Goal: Information Seeking & Learning: Find specific fact

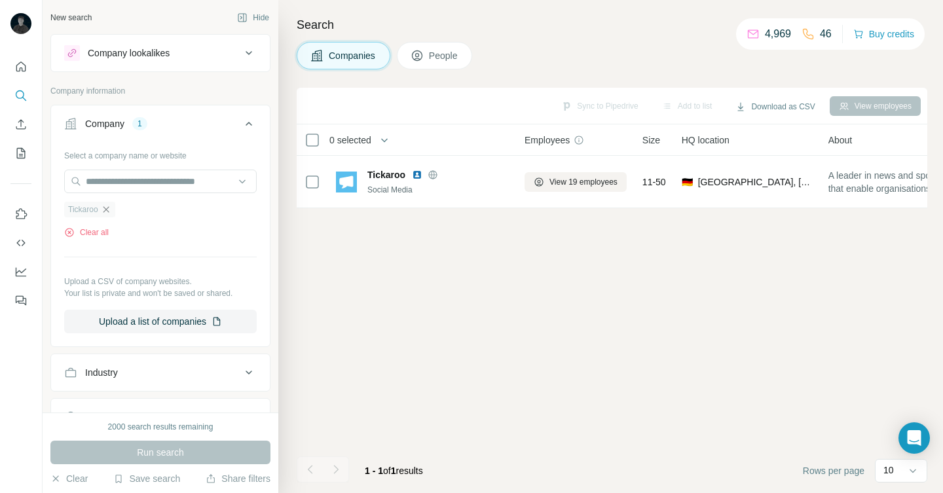
click at [111, 206] on icon "button" at bounding box center [106, 209] width 10 height 10
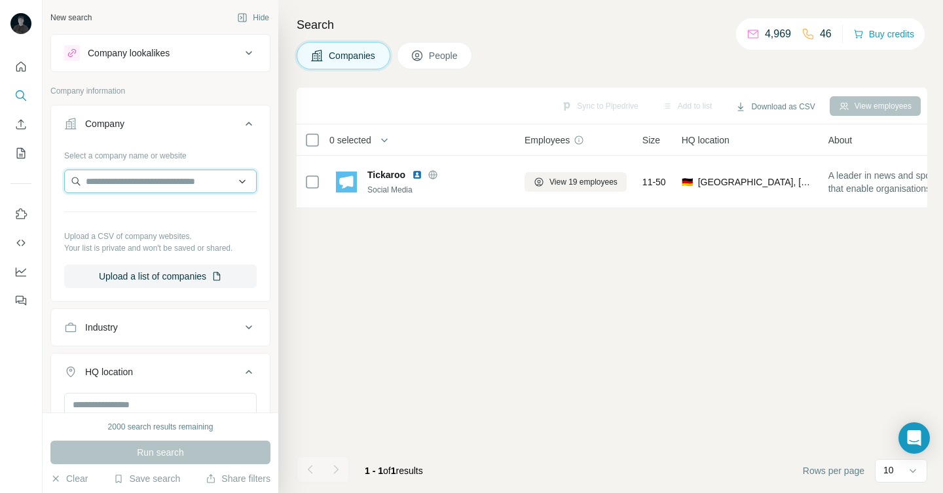
click at [112, 182] on input "text" at bounding box center [160, 182] width 193 height 24
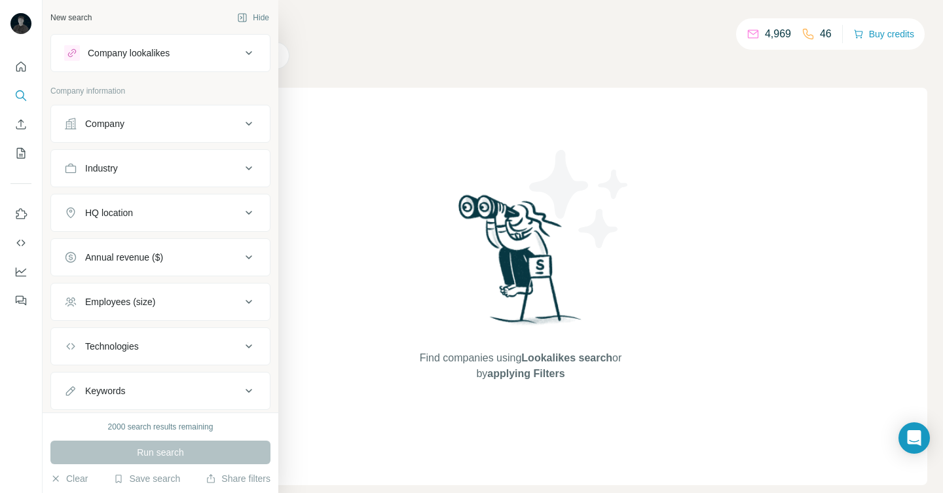
click at [174, 132] on button "Company" at bounding box center [160, 123] width 219 height 31
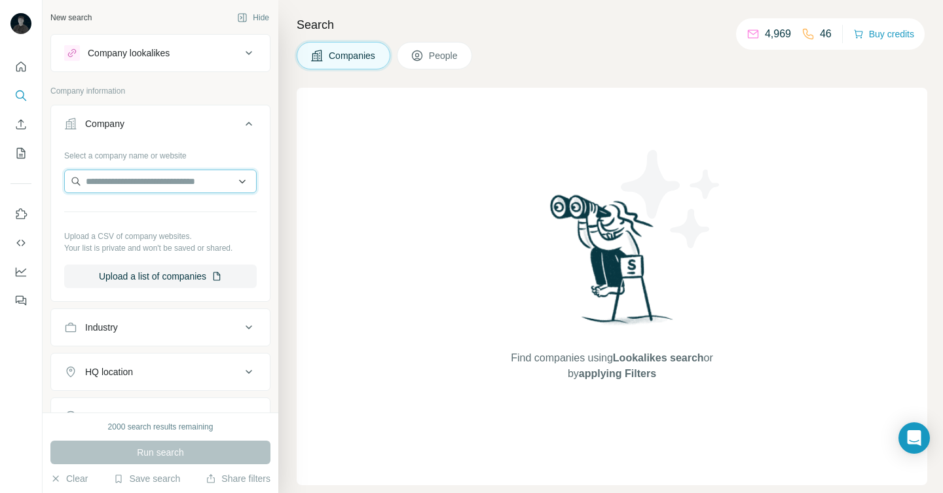
click at [157, 191] on input "text" at bounding box center [160, 182] width 193 height 24
paste input "**********"
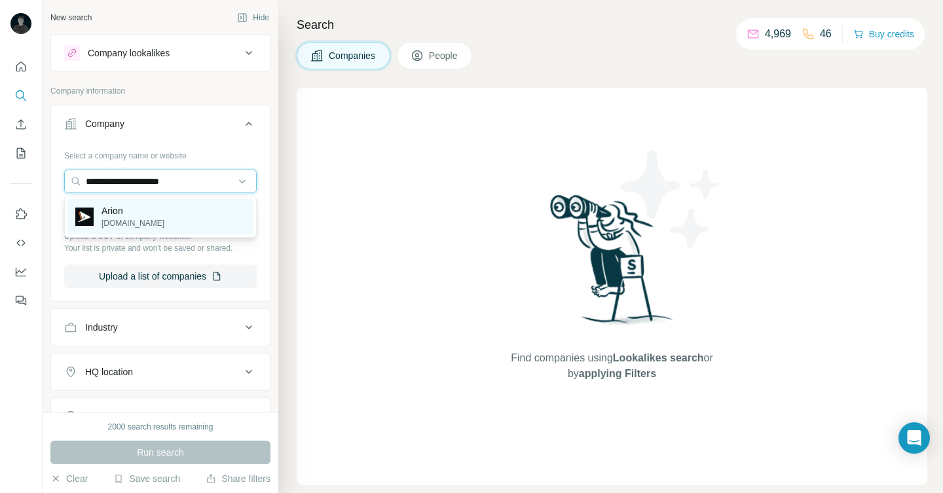
type input "**********"
click at [156, 212] on div "Arion arion.run" at bounding box center [160, 216] width 186 height 35
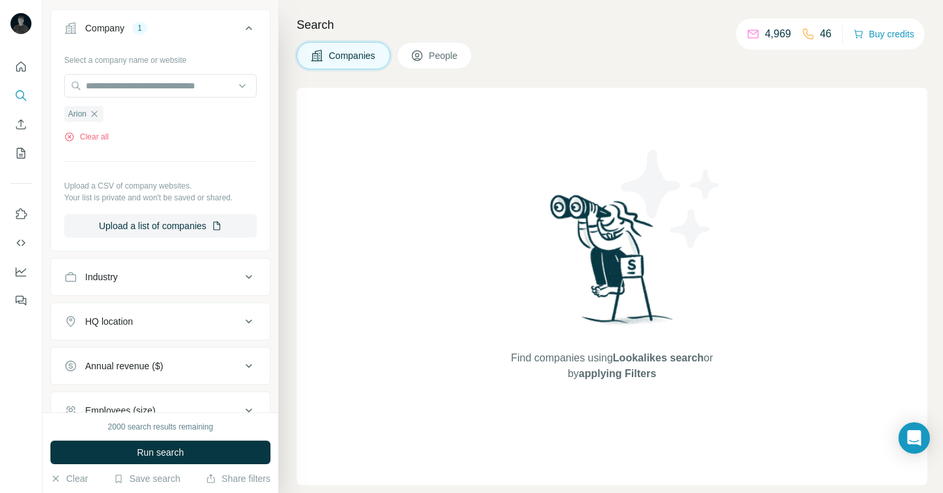
scroll to position [98, 0]
click at [175, 318] on div "HQ location" at bounding box center [152, 319] width 177 height 13
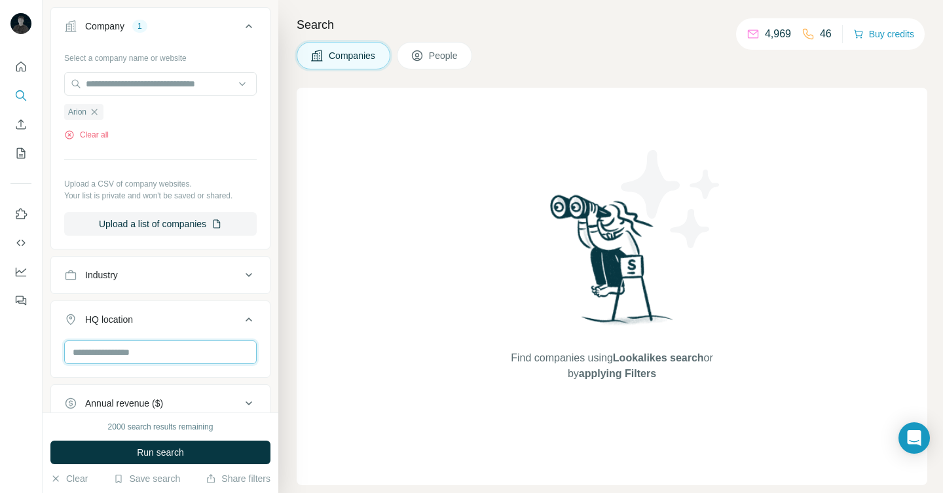
click at [144, 350] on input "text" at bounding box center [160, 353] width 193 height 24
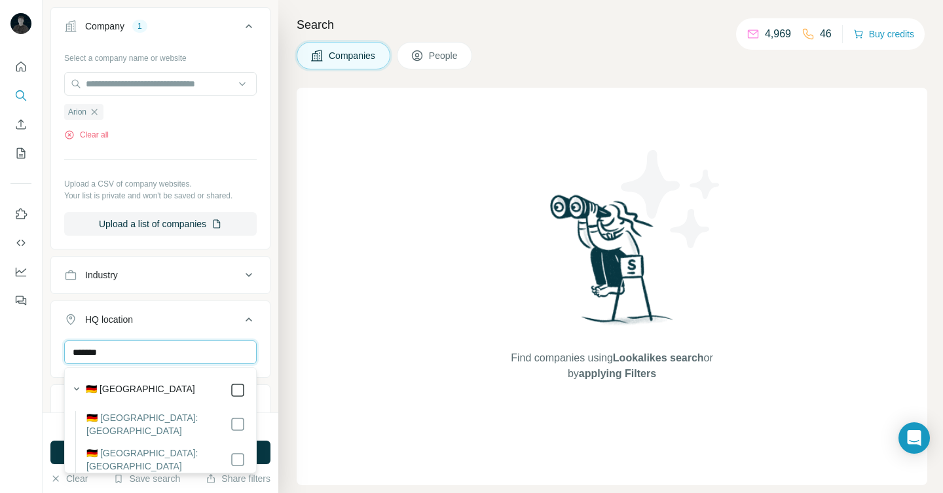
type input "*******"
click at [273, 359] on div "New search Hide Company lookalikes Company information Company 1 Select a compa…" at bounding box center [161, 206] width 236 height 413
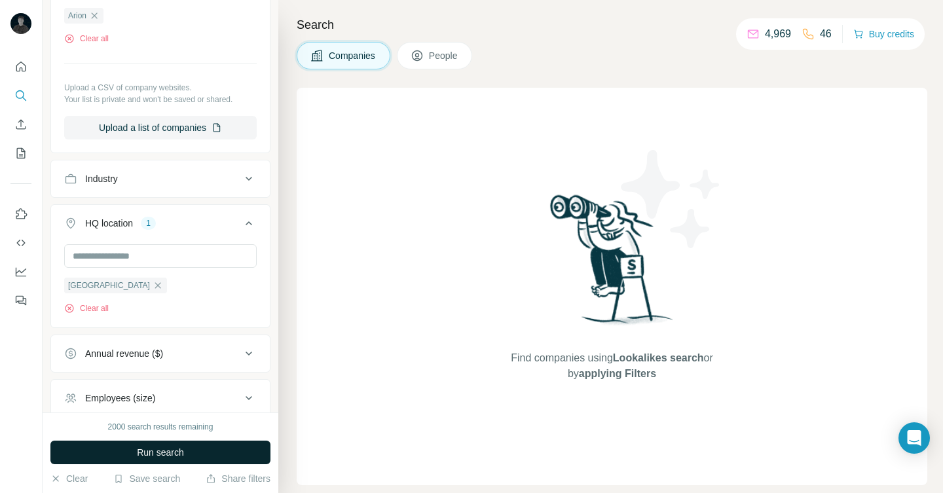
scroll to position [199, 0]
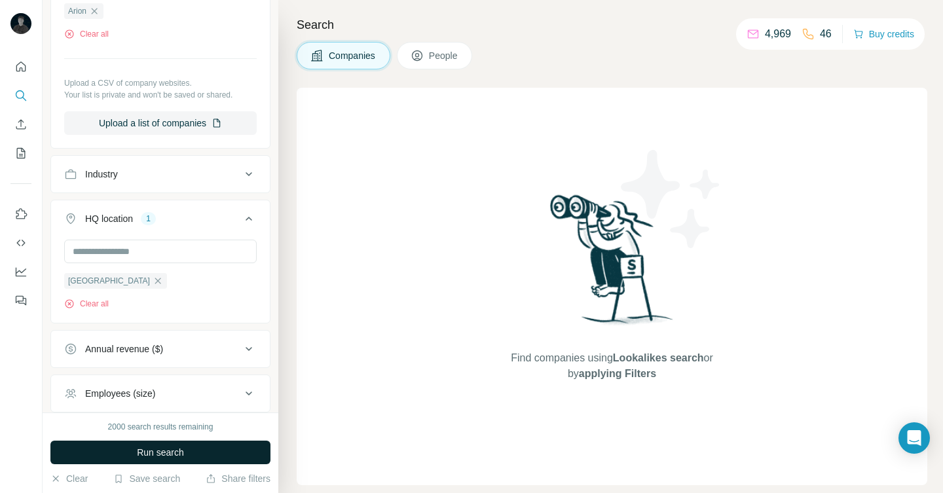
click at [208, 449] on button "Run search" at bounding box center [160, 453] width 220 height 24
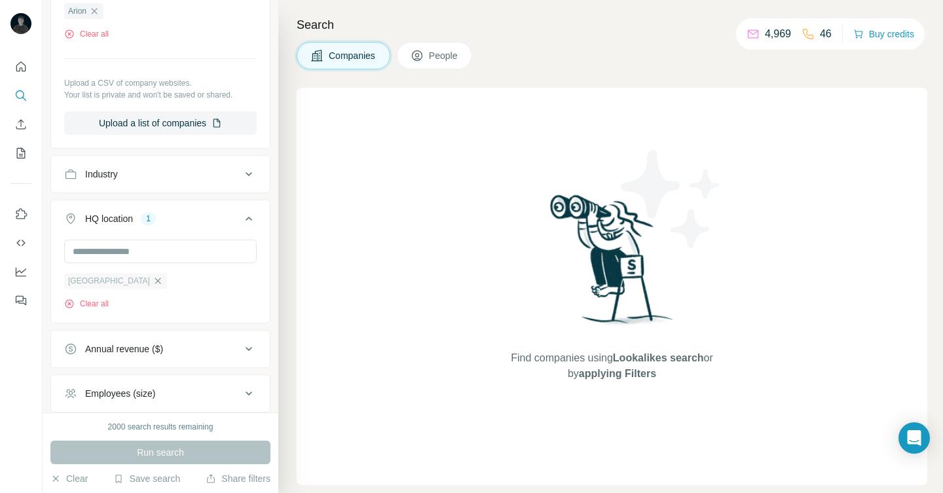
click at [153, 284] on icon "button" at bounding box center [158, 281] width 10 height 10
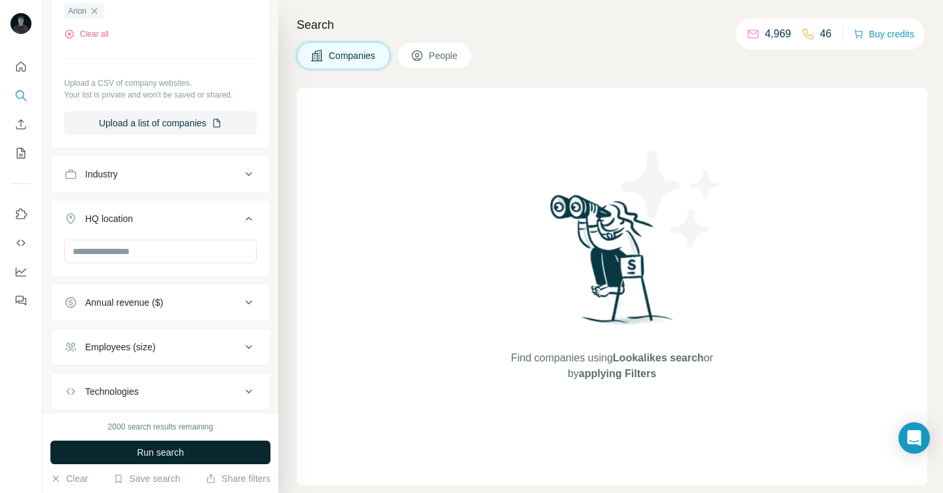
click at [174, 446] on span "Run search" at bounding box center [160, 452] width 47 height 13
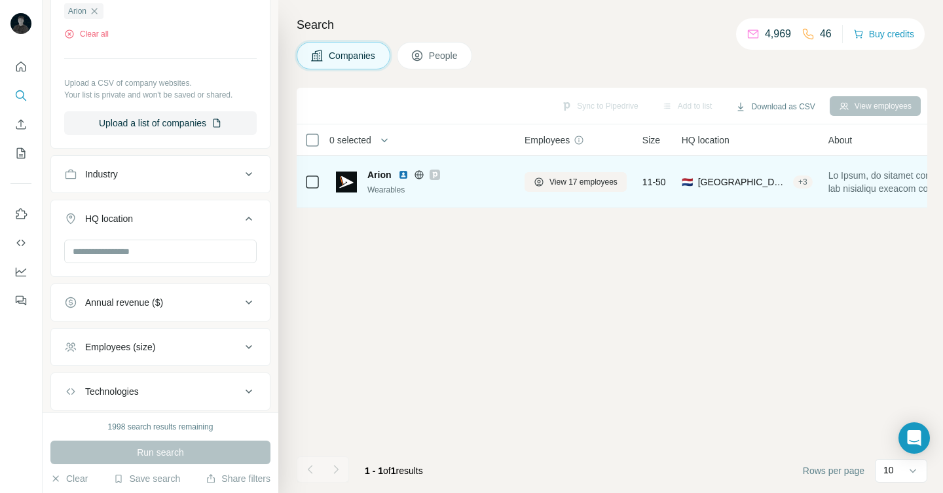
click at [439, 176] on div at bounding box center [435, 175] width 10 height 10
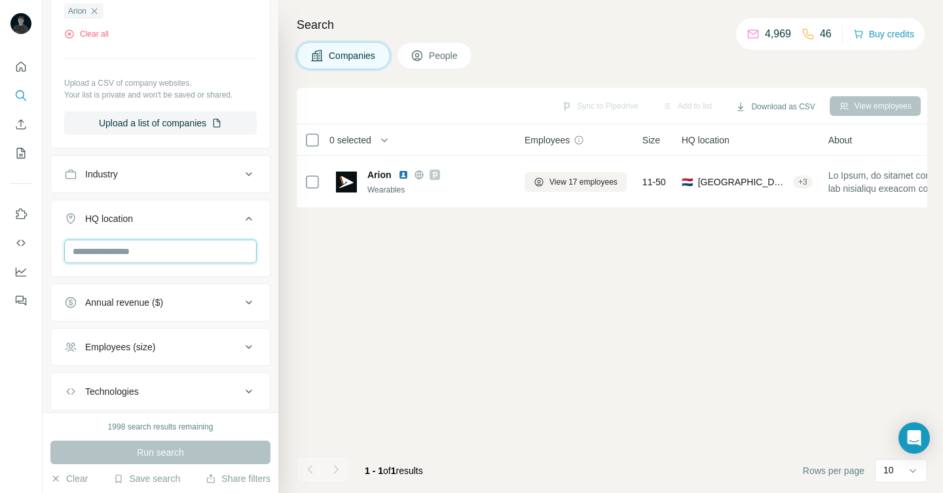
click at [197, 263] on input "text" at bounding box center [160, 252] width 193 height 24
click at [181, 173] on div "Industry" at bounding box center [152, 174] width 177 height 13
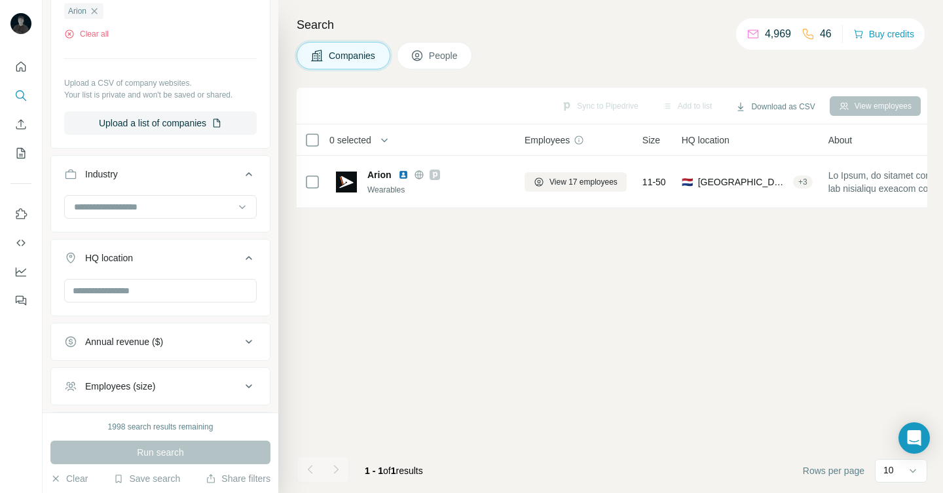
click at [180, 173] on div "Industry" at bounding box center [152, 174] width 177 height 13
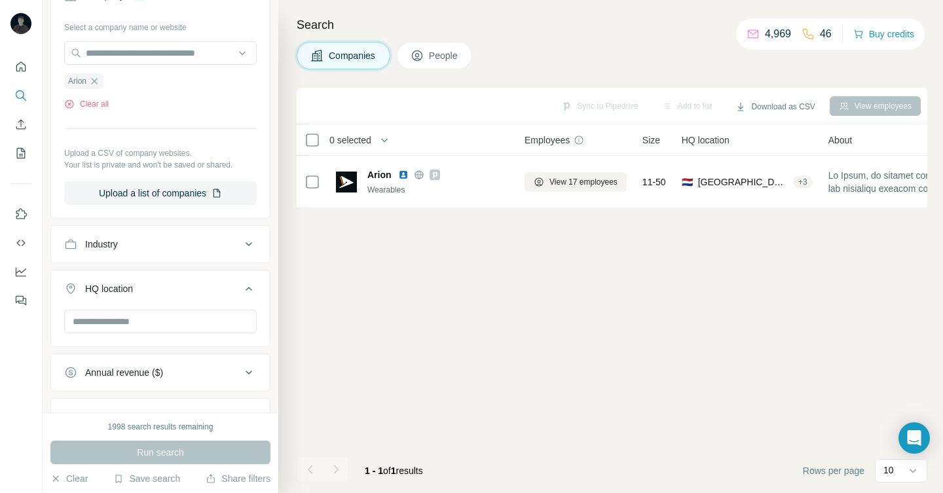
scroll to position [128, 0]
click at [100, 83] on icon "button" at bounding box center [94, 81] width 10 height 10
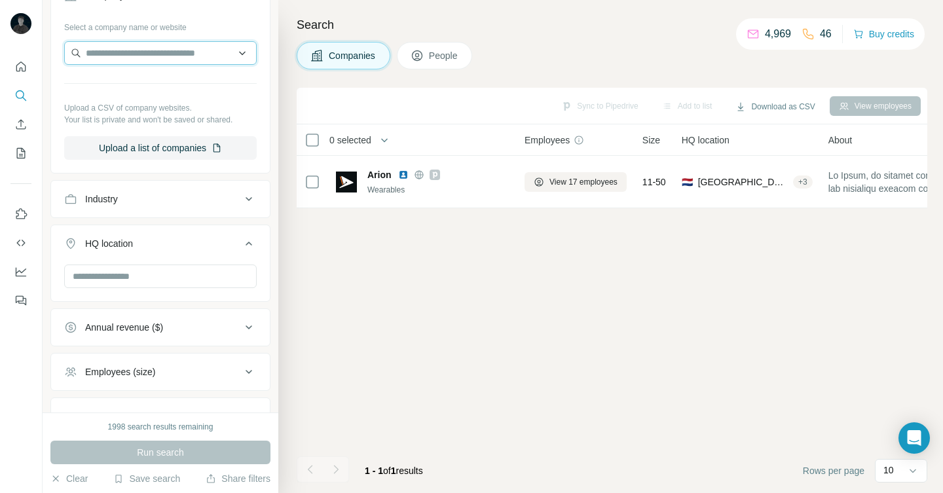
click at [103, 55] on input "text" at bounding box center [160, 53] width 193 height 24
paste input "**********"
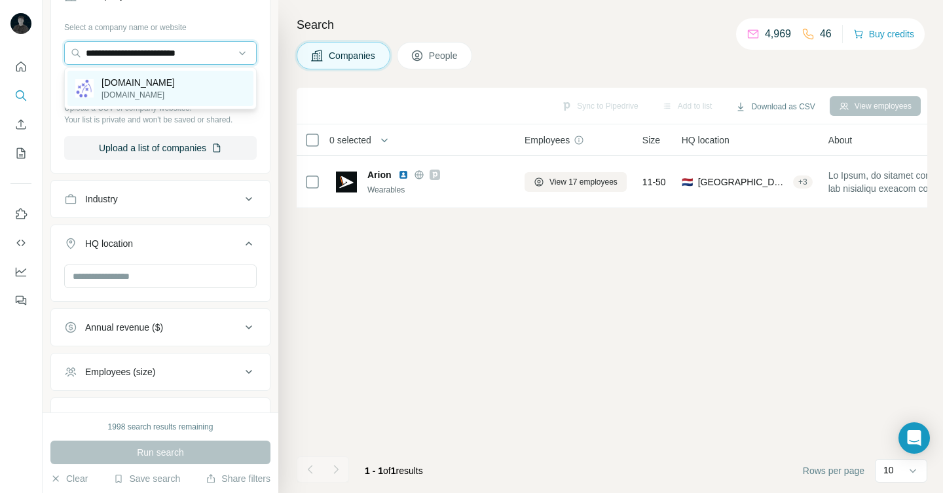
type input "**********"
click at [147, 94] on p "easycoach.club" at bounding box center [138, 95] width 73 height 12
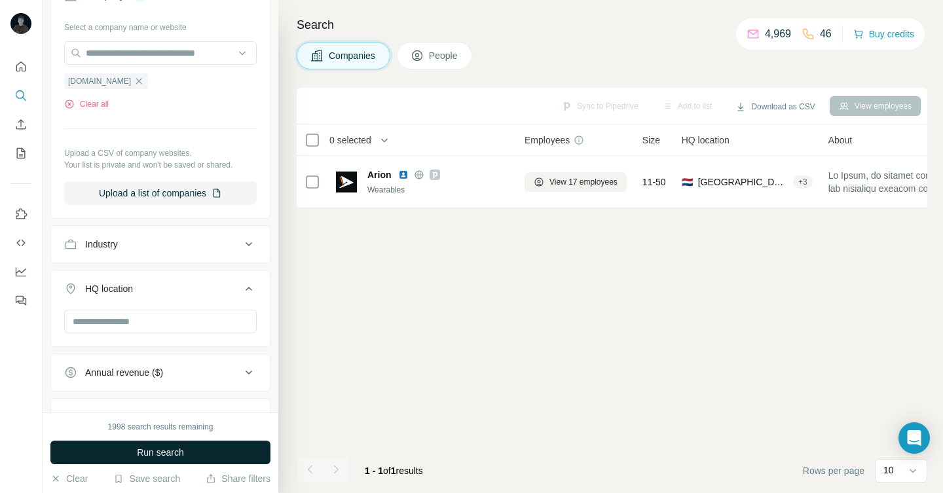
click at [198, 461] on button "Run search" at bounding box center [160, 453] width 220 height 24
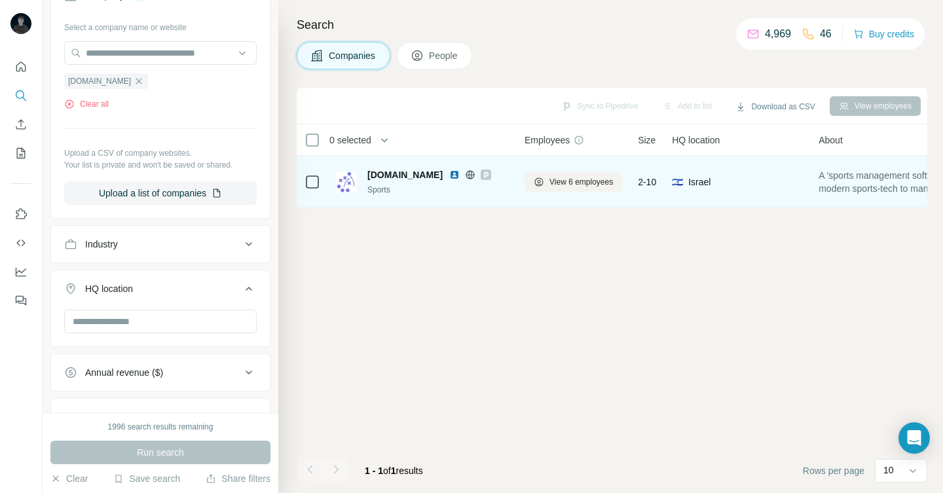
click at [482, 178] on icon at bounding box center [486, 175] width 8 height 10
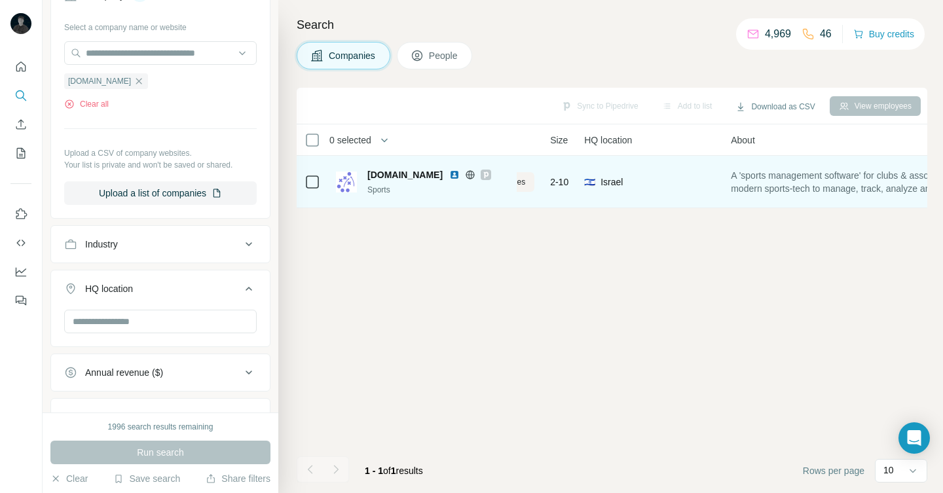
scroll to position [0, 96]
click at [466, 174] on icon at bounding box center [470, 175] width 10 height 10
click at [449, 179] on img at bounding box center [454, 175] width 10 height 10
click at [485, 176] on div "easycoach.club" at bounding box center [439, 174] width 142 height 13
click at [483, 176] on icon at bounding box center [486, 175] width 8 height 10
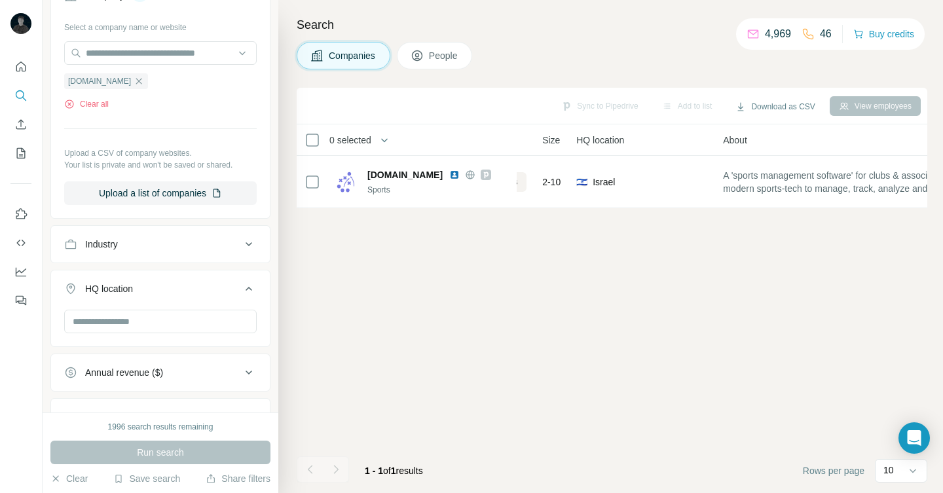
click at [419, 54] on icon at bounding box center [417, 55] width 13 height 13
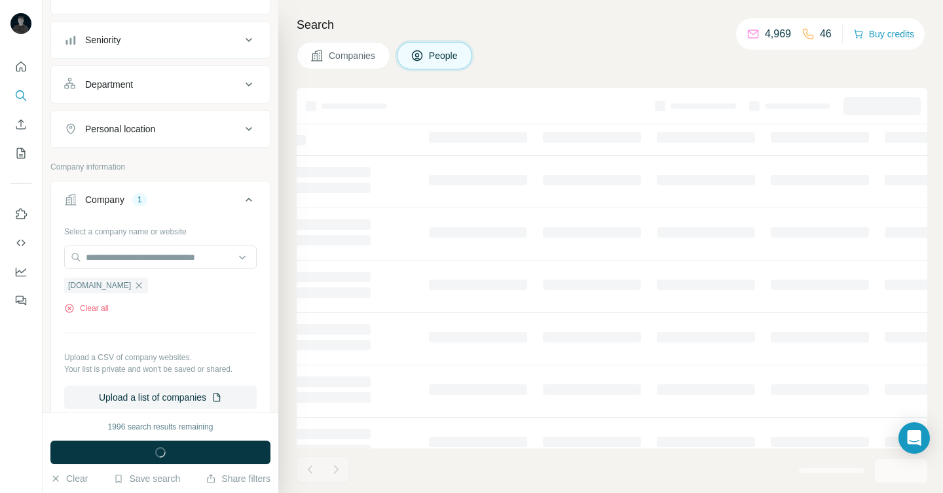
scroll to position [333, 0]
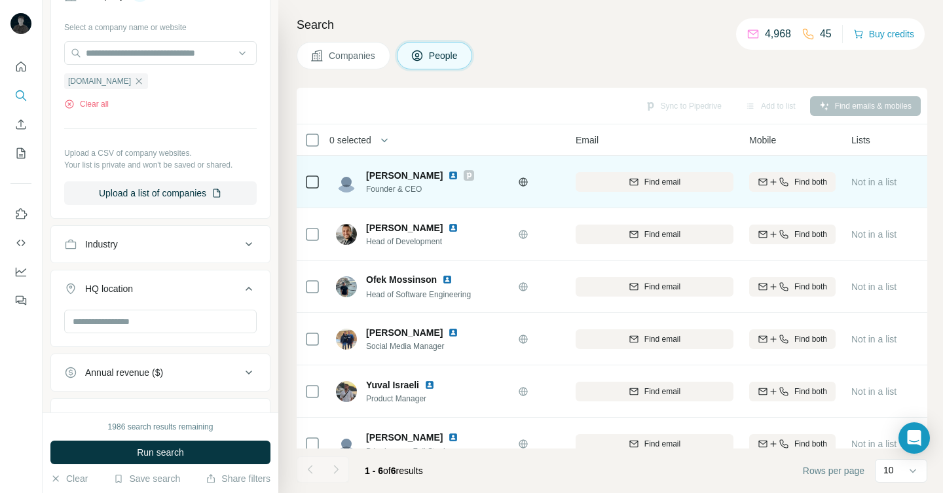
click at [448, 177] on img at bounding box center [453, 175] width 10 height 10
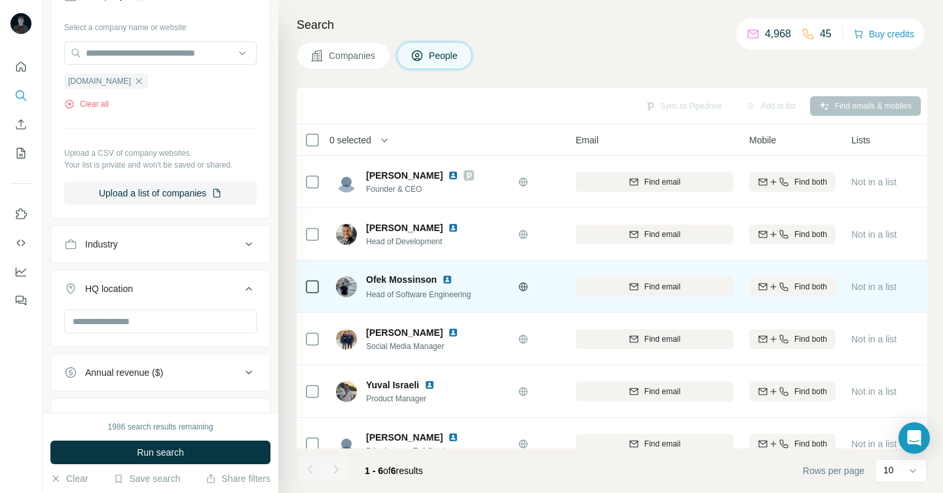
scroll to position [22, 96]
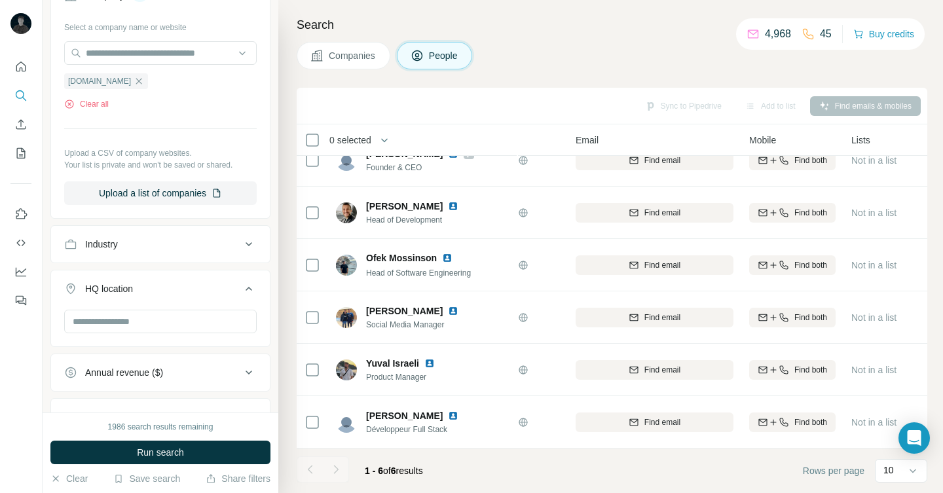
click at [336, 471] on div at bounding box center [336, 470] width 26 height 26
